Goal: Find specific fact

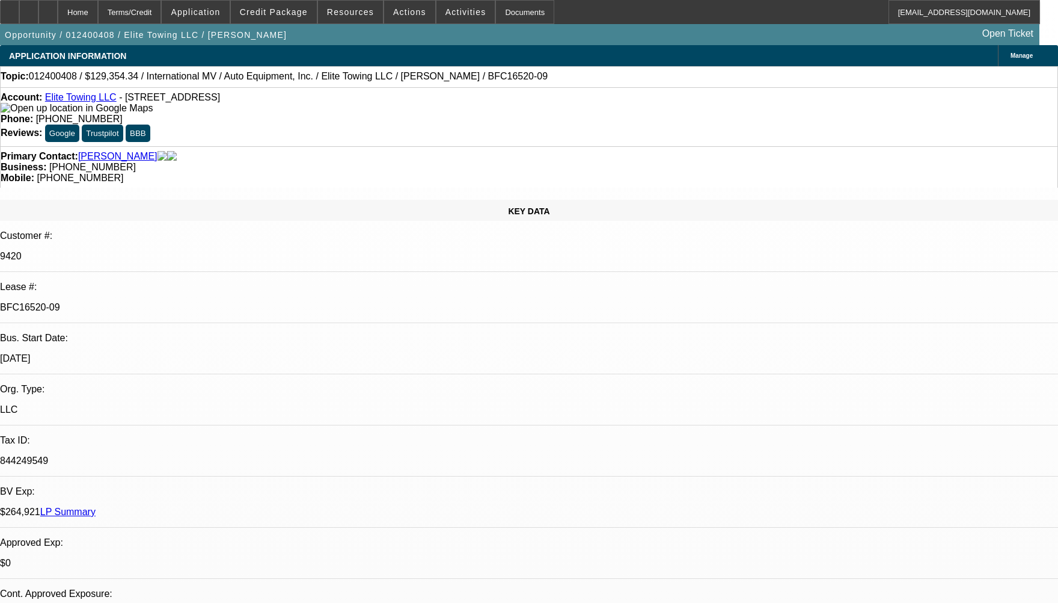
select select "0"
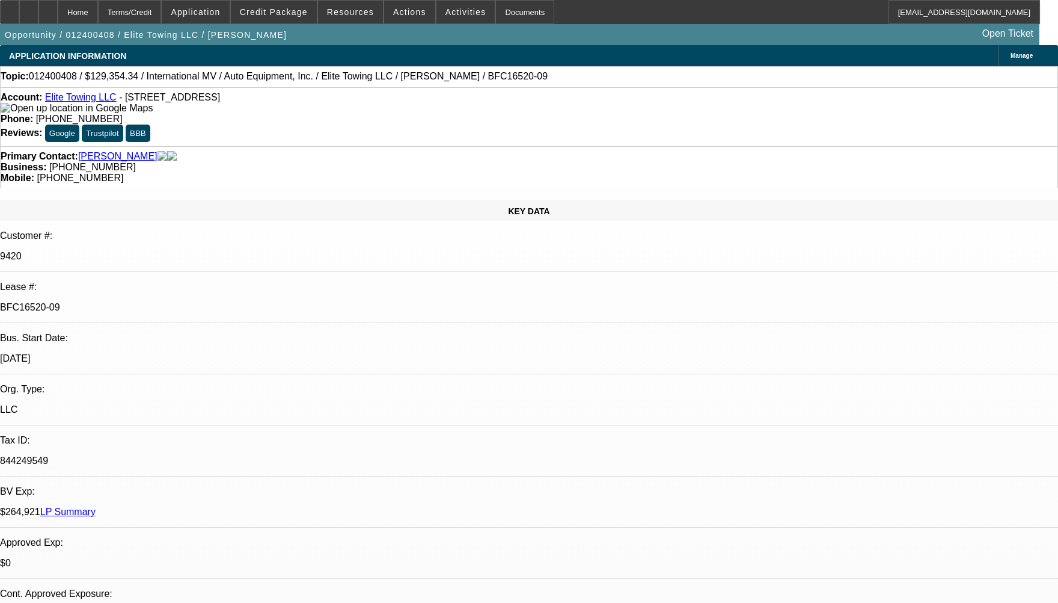
select select "0"
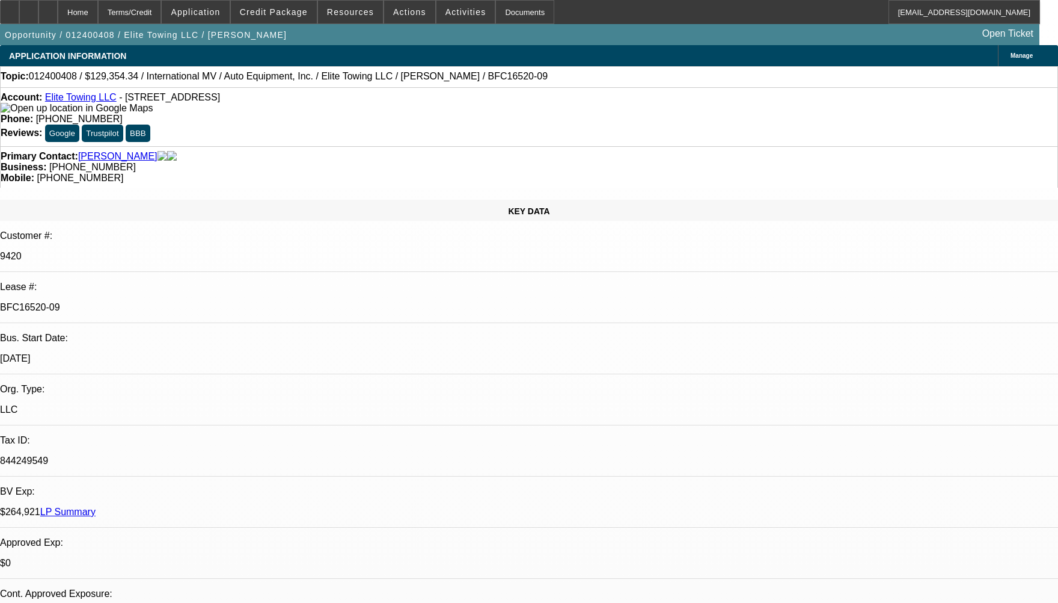
select select "0"
select select "1"
select select "6"
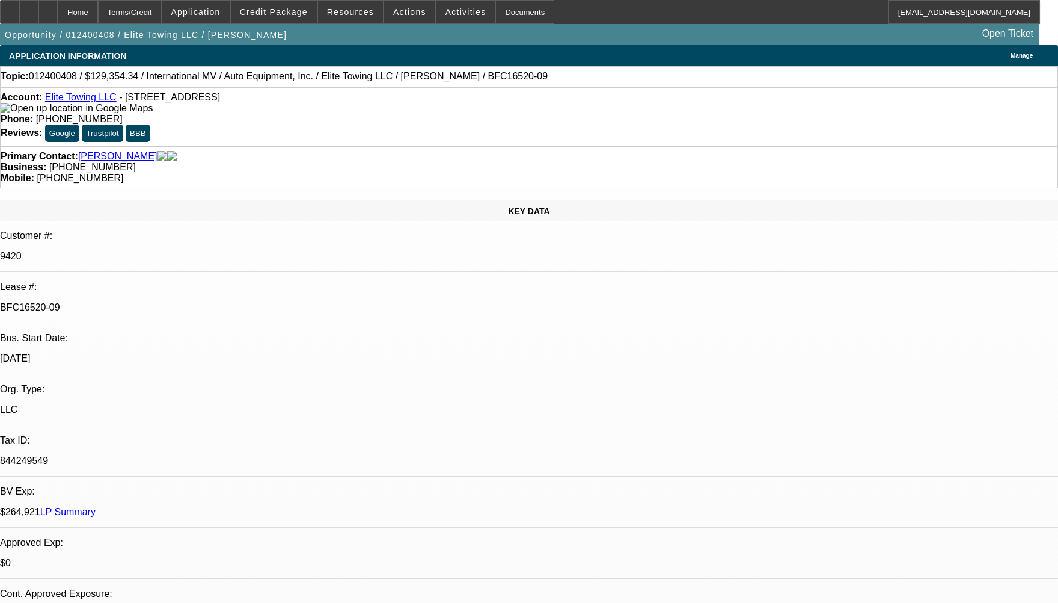
select select "1"
select select "6"
select select "1"
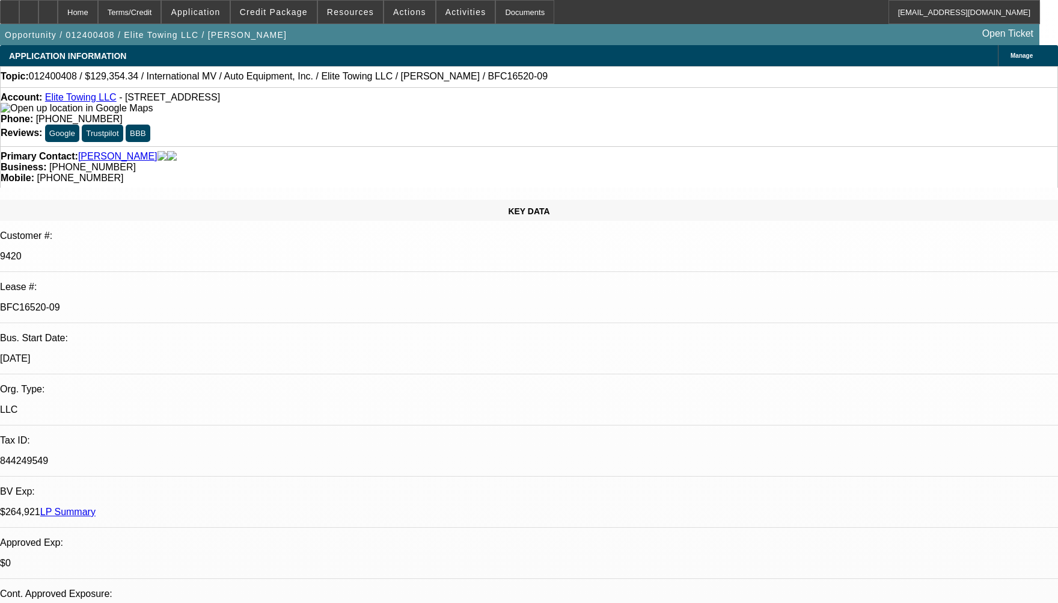
select select "6"
select select "1"
select select "6"
drag, startPoint x: 159, startPoint y: 186, endPoint x: 124, endPoint y: 189, distance: 35.0
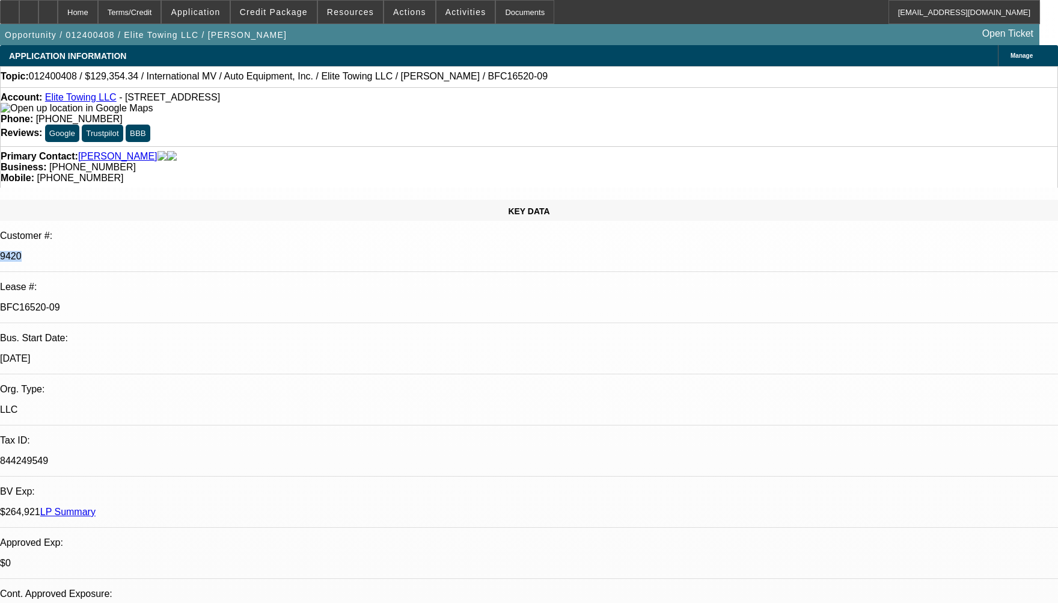
click at [124, 251] on div "9420" at bounding box center [529, 256] width 1058 height 11
drag, startPoint x: 124, startPoint y: 189, endPoint x: 137, endPoint y: 191, distance: 12.7
copy p "9420"
